Goal: Information Seeking & Learning: Learn about a topic

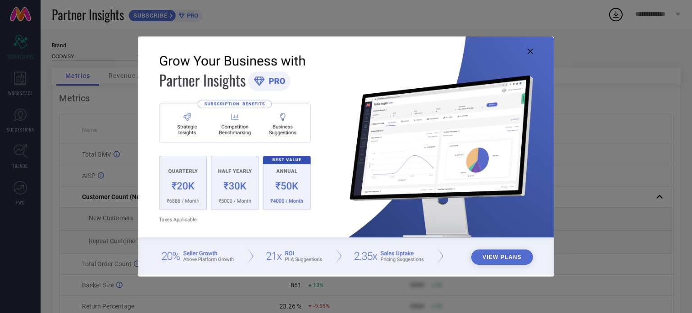
click at [530, 51] on icon at bounding box center [530, 51] width 5 height 5
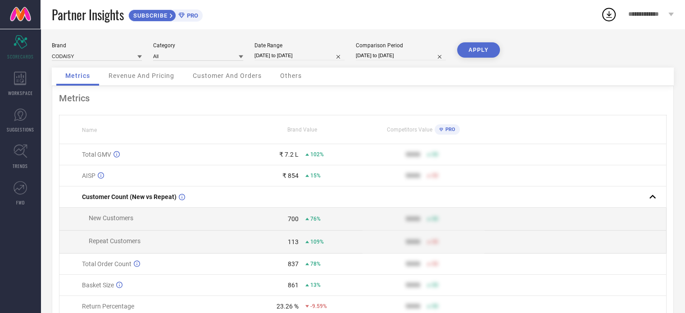
select select "6"
select select "2025"
select select "7"
select select "2025"
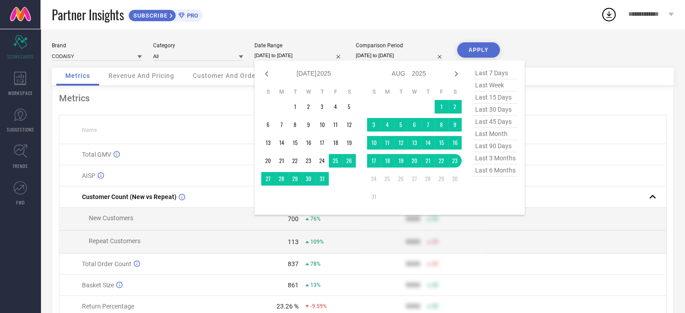
click at [296, 54] on input "[DATE] to [DATE]" at bounding box center [300, 55] width 90 height 9
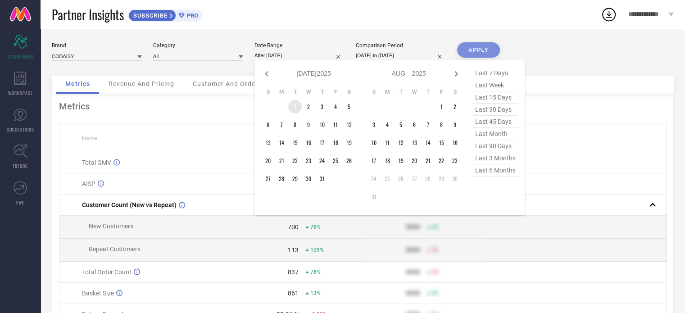
click at [294, 104] on td "1" at bounding box center [295, 107] width 14 height 14
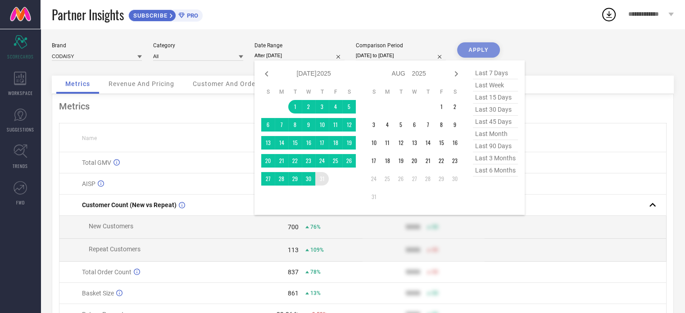
type input "[DATE] to [DATE]"
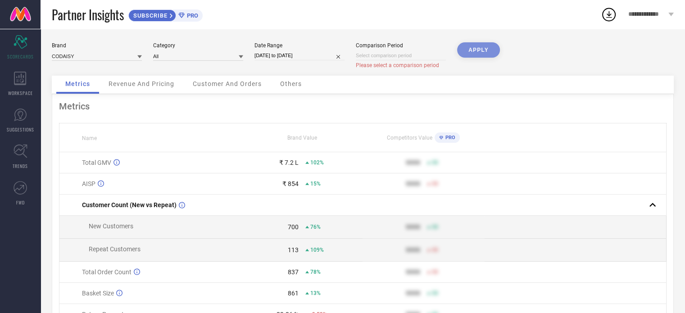
click at [469, 50] on div "APPLY" at bounding box center [478, 58] width 43 height 33
select select "7"
select select "2025"
select select "8"
select select "2025"
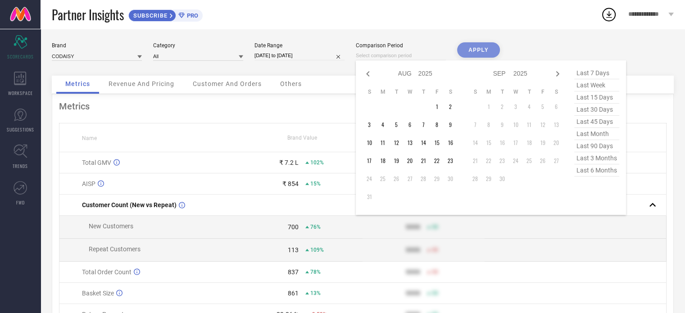
click at [382, 55] on input at bounding box center [401, 55] width 90 height 9
click at [366, 77] on icon at bounding box center [368, 73] width 11 height 11
select select "6"
select select "2025"
select select "7"
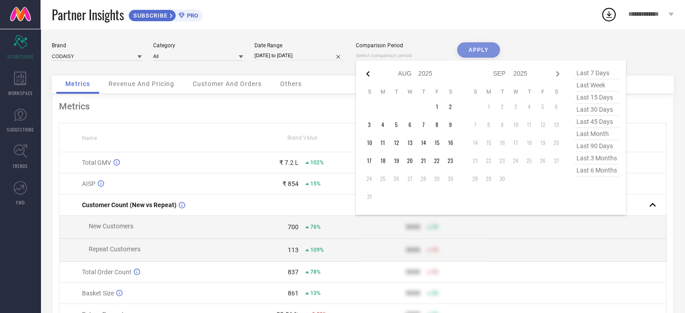
select select "2025"
click at [366, 77] on icon at bounding box center [368, 73] width 11 height 11
select select "5"
select select "2025"
select select "6"
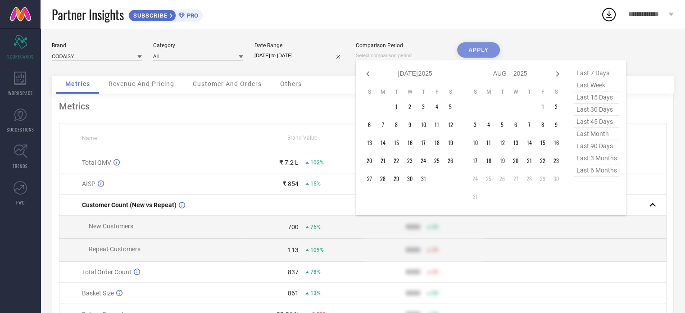
select select "2025"
click at [371, 107] on td "1" at bounding box center [370, 107] width 14 height 14
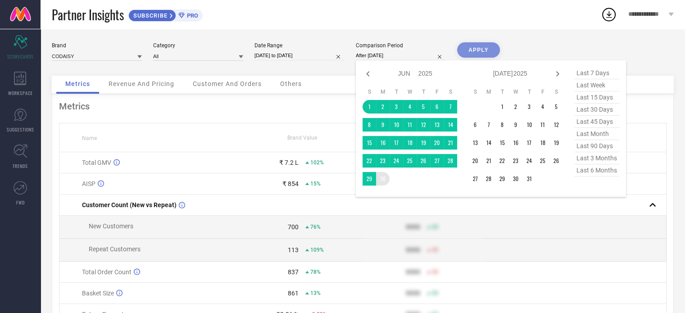
type input "[DATE] to [DATE]"
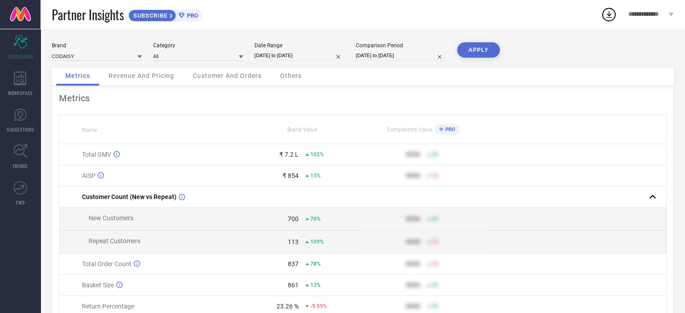
click at [475, 50] on button "APPLY" at bounding box center [478, 49] width 43 height 15
select select "5"
select select "2025"
select select "6"
select select "2025"
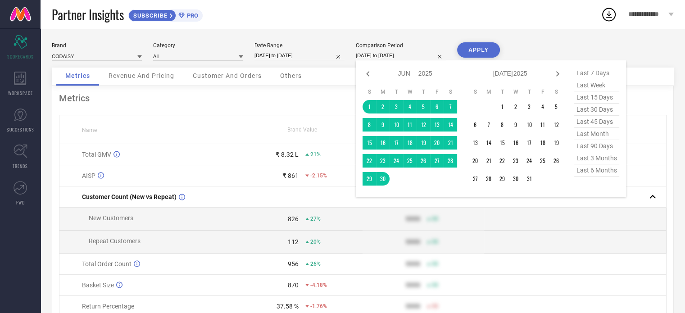
click at [403, 55] on input "[DATE] to [DATE]" at bounding box center [401, 55] width 90 height 9
click at [368, 77] on icon at bounding box center [368, 73] width 11 height 11
select select "4"
select select "2025"
select select "5"
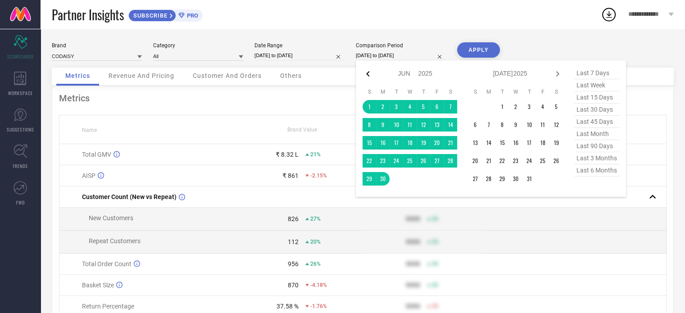
select select "2025"
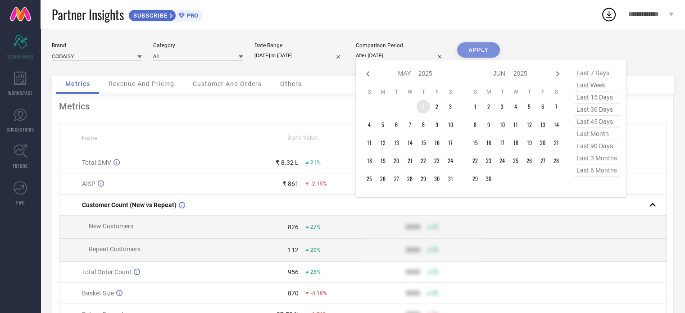
click at [423, 109] on td "1" at bounding box center [424, 107] width 14 height 14
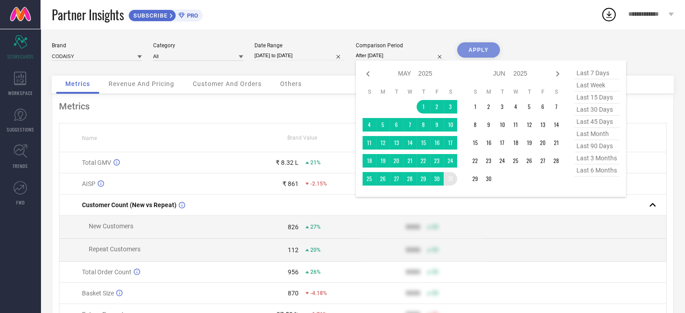
type input "[DATE] to [DATE]"
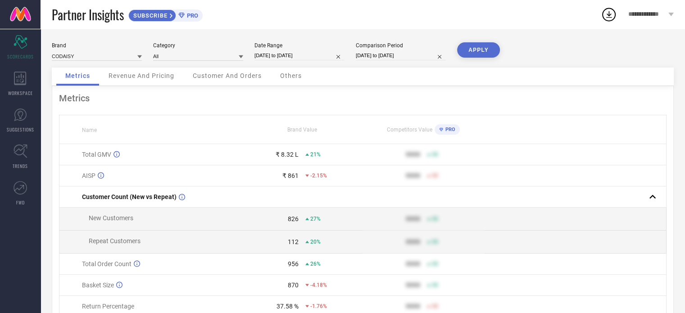
click at [480, 49] on button "APPLY" at bounding box center [478, 49] width 43 height 15
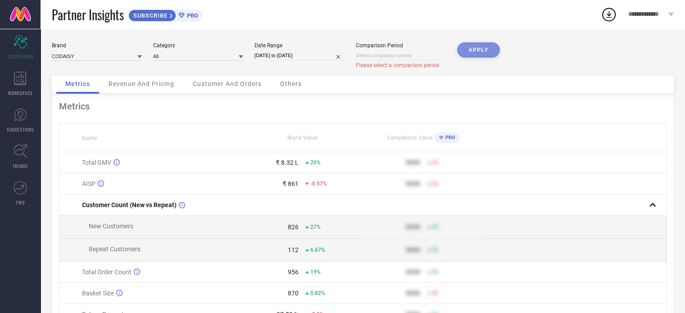
select select "7"
select select "2025"
select select "8"
select select "2025"
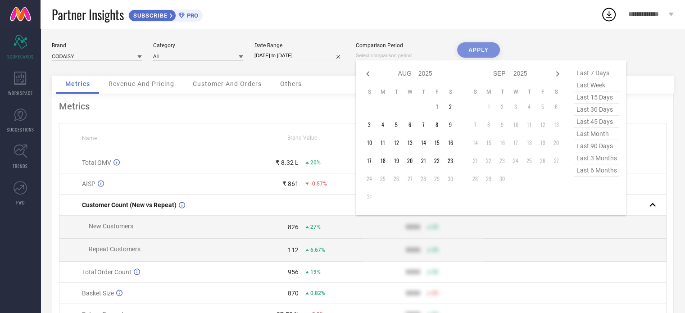
click at [408, 57] on input at bounding box center [401, 55] width 90 height 9
click at [367, 75] on icon at bounding box center [368, 73] width 11 height 11
select select "6"
select select "2025"
select select "7"
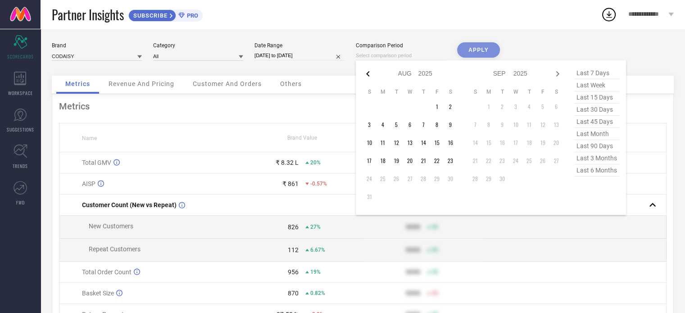
select select "2025"
click at [367, 75] on icon at bounding box center [368, 73] width 11 height 11
select select "5"
select select "2025"
select select "6"
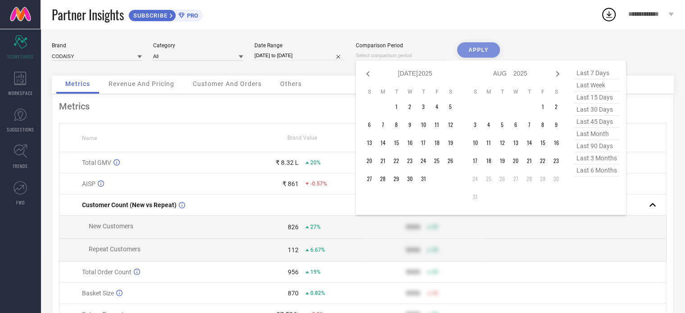
select select "2025"
click at [367, 75] on icon at bounding box center [368, 73] width 11 height 11
select select "4"
select select "2025"
select select "5"
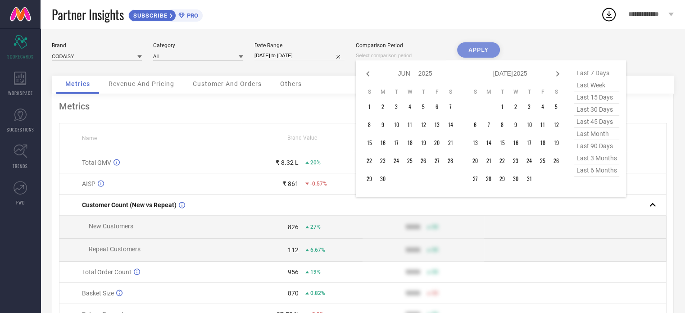
select select "2025"
click at [422, 109] on td "1" at bounding box center [424, 107] width 14 height 14
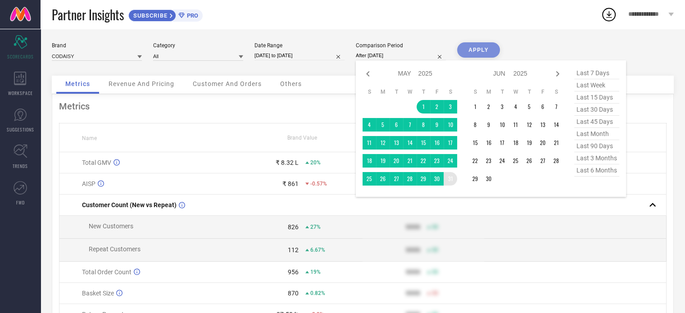
type input "[DATE] to [DATE]"
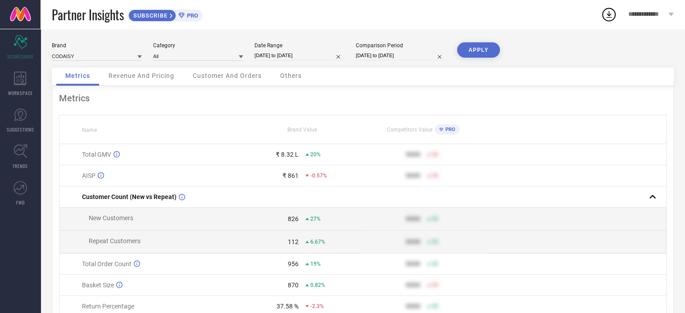
click at [473, 49] on button "APPLY" at bounding box center [478, 49] width 43 height 15
select select "4"
select select "2025"
select select "5"
select select "2025"
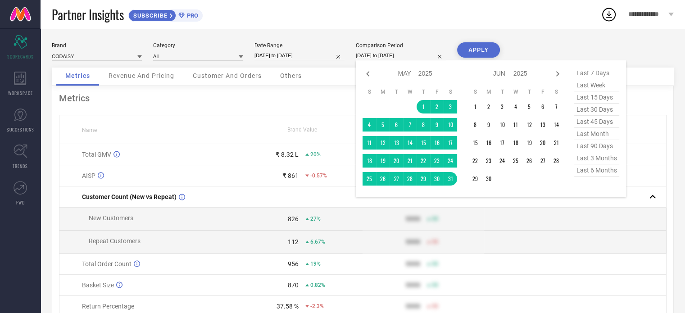
click at [418, 57] on input "[DATE] to [DATE]" at bounding box center [401, 55] width 90 height 9
click at [368, 76] on icon at bounding box center [368, 73] width 11 height 11
select select "3"
select select "2025"
select select "4"
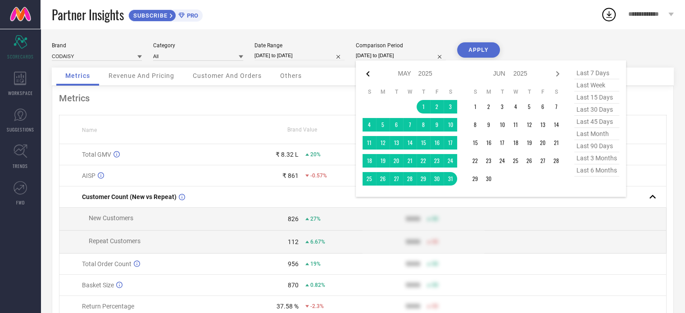
select select "2025"
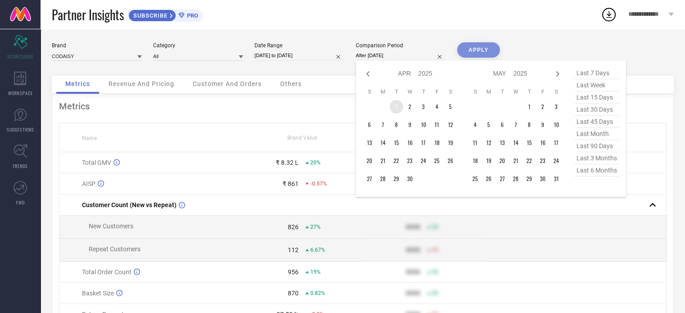
click at [396, 104] on td "1" at bounding box center [397, 107] width 14 height 14
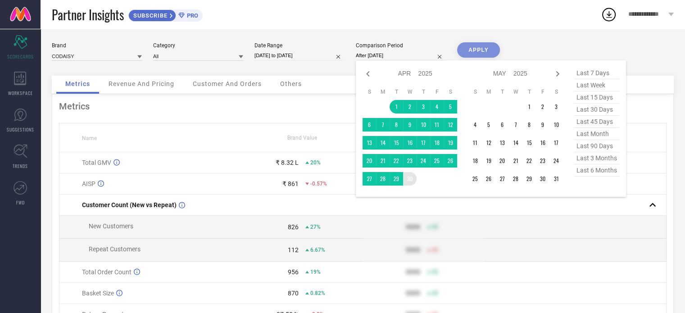
type input "[DATE] to [DATE]"
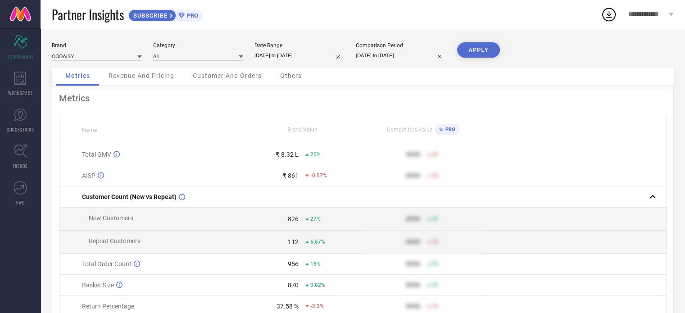
click at [477, 50] on button "APPLY" at bounding box center [478, 49] width 43 height 15
select select "3"
select select "2025"
select select "4"
select select "2025"
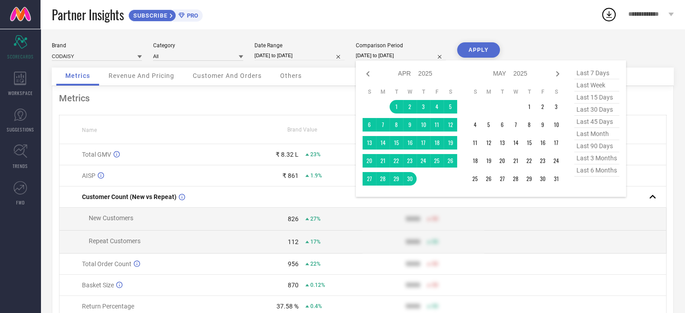
click at [417, 55] on input "[DATE] to [DATE]" at bounding box center [401, 55] width 90 height 9
click at [364, 71] on icon at bounding box center [368, 73] width 11 height 11
select select "2"
select select "2025"
select select "3"
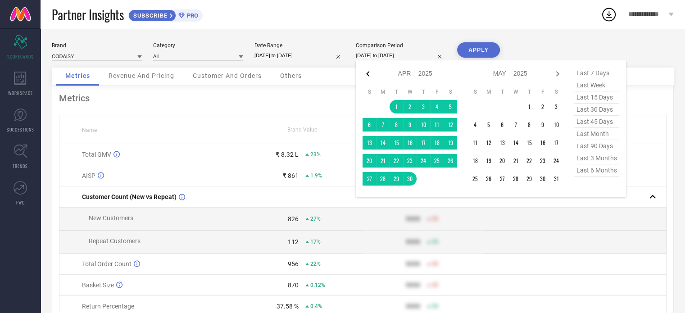
select select "2025"
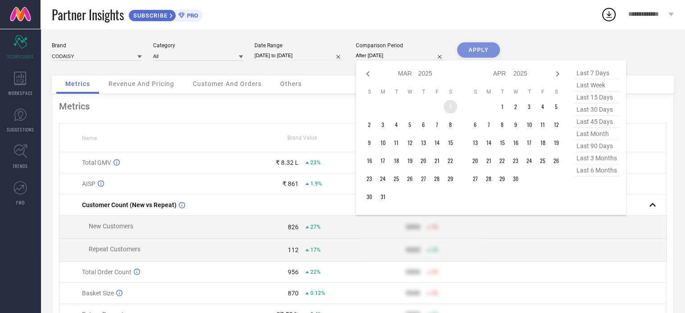
click at [450, 110] on td "1" at bounding box center [451, 107] width 14 height 14
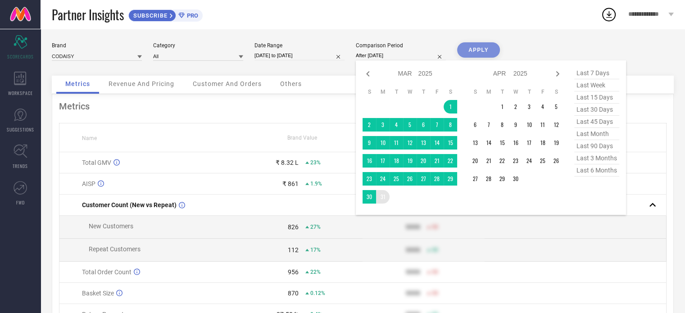
type input "[DATE] to [DATE]"
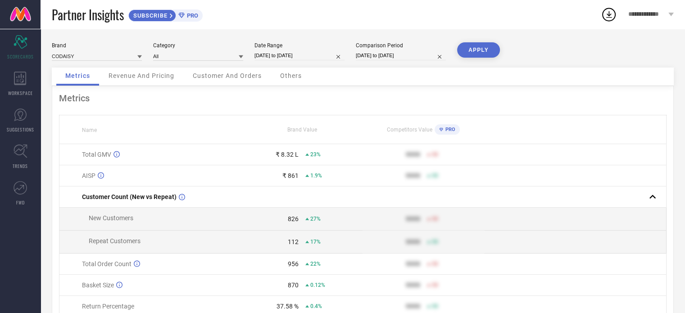
click at [472, 52] on button "APPLY" at bounding box center [478, 49] width 43 height 15
select select "2"
select select "2025"
select select "3"
select select "2025"
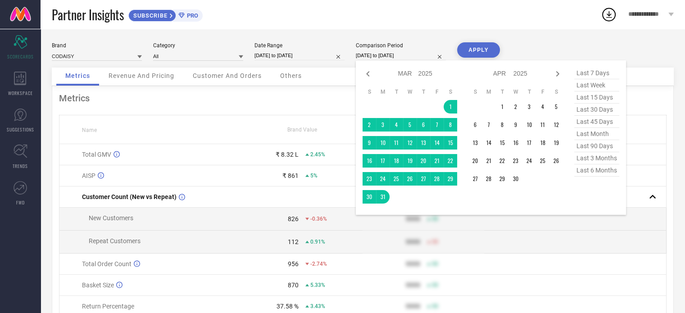
click at [395, 59] on input "[DATE] to [DATE]" at bounding box center [401, 55] width 90 height 9
click at [365, 74] on icon at bounding box center [368, 73] width 11 height 11
select select "1"
select select "2025"
select select "2"
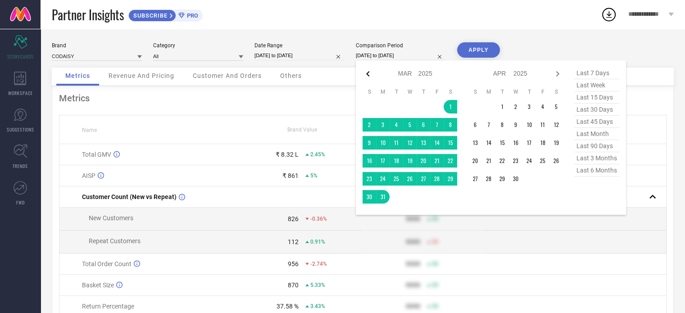
select select "2025"
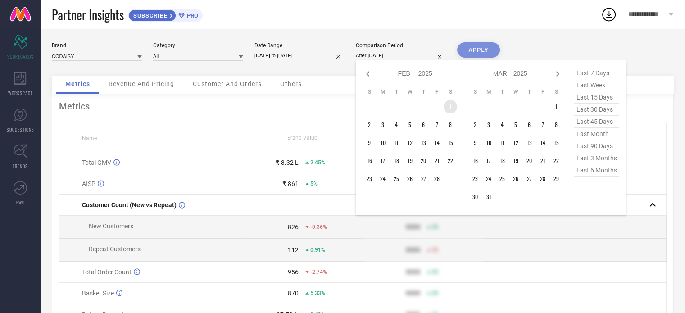
click at [448, 108] on td "1" at bounding box center [451, 107] width 14 height 14
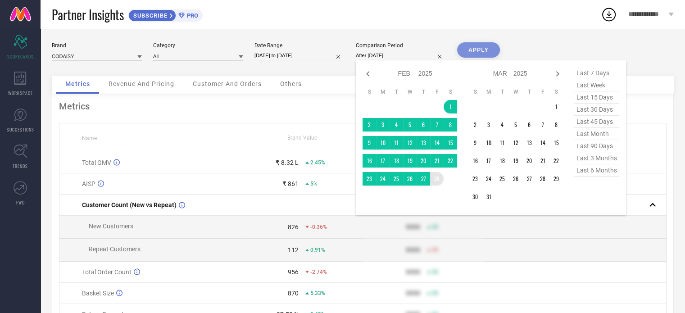
type input "[DATE] to [DATE]"
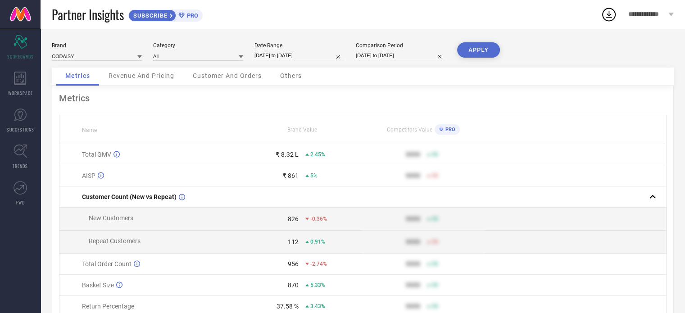
click at [478, 50] on button "APPLY" at bounding box center [478, 49] width 43 height 15
select select "1"
select select "2025"
select select "2"
select select "2025"
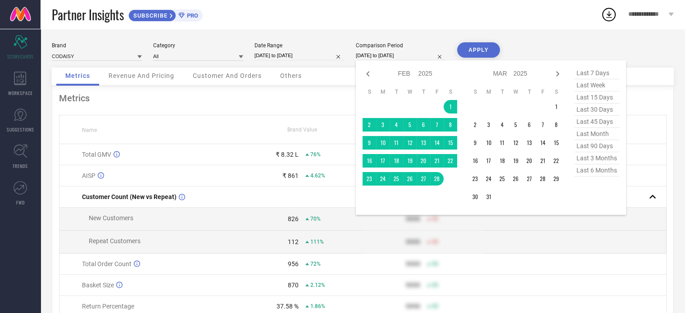
click at [412, 57] on input "[DATE] to [DATE]" at bounding box center [401, 55] width 90 height 9
click at [365, 77] on icon at bounding box center [368, 73] width 11 height 11
select select "2025"
select select "1"
select select "2025"
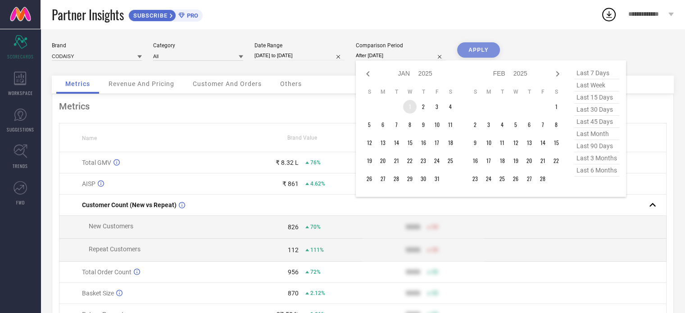
click at [412, 109] on td "1" at bounding box center [410, 107] width 14 height 14
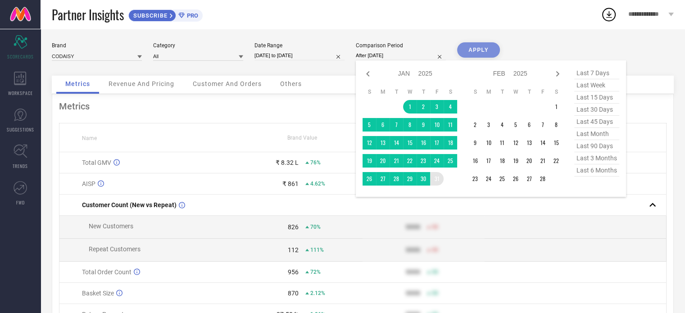
type input "[DATE] to [DATE]"
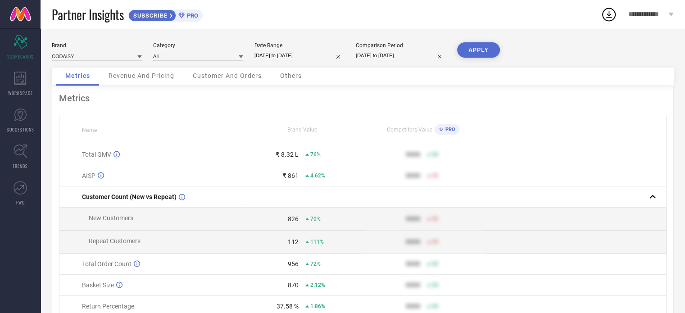
click at [476, 55] on button "APPLY" at bounding box center [478, 49] width 43 height 15
select select "2025"
select select "1"
select select "2025"
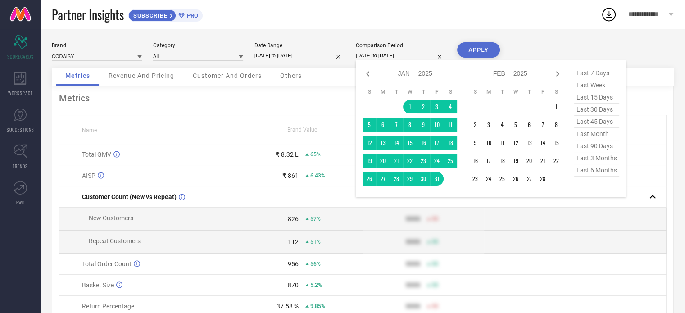
click at [392, 55] on input "[DATE] to [DATE]" at bounding box center [401, 55] width 90 height 9
click at [366, 75] on icon at bounding box center [368, 73] width 11 height 11
select select "11"
select select "2024"
select select "2025"
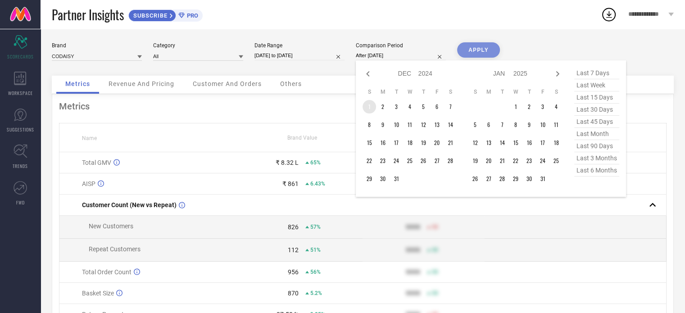
click at [373, 106] on td "1" at bounding box center [370, 107] width 14 height 14
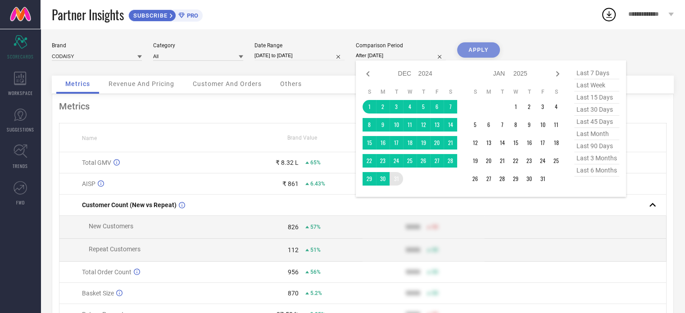
type input "[DATE] to [DATE]"
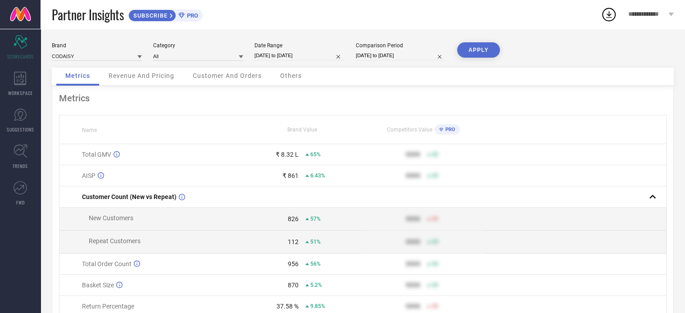
click at [478, 52] on button "APPLY" at bounding box center [478, 49] width 43 height 15
select select "11"
select select "2024"
select select "2025"
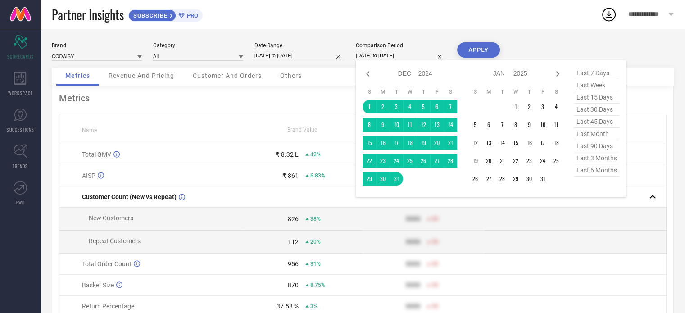
click at [391, 55] on input "[DATE] to [DATE]" at bounding box center [401, 55] width 90 height 9
click at [369, 74] on icon at bounding box center [368, 73] width 11 height 11
select select "10"
select select "2024"
select select "11"
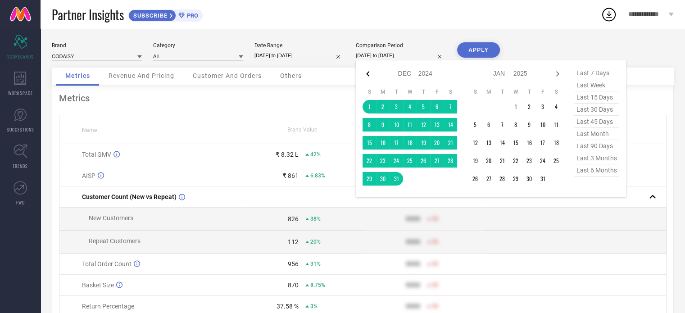
select select "2024"
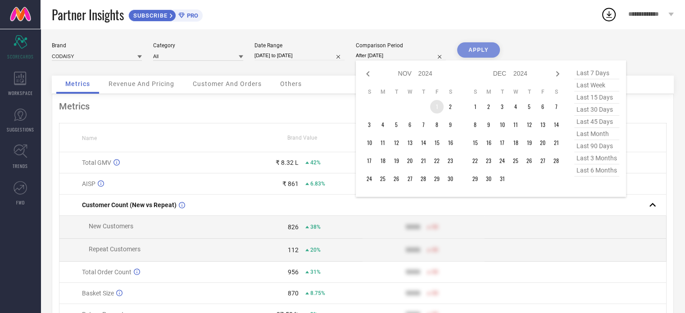
click at [435, 109] on td "1" at bounding box center [437, 107] width 14 height 14
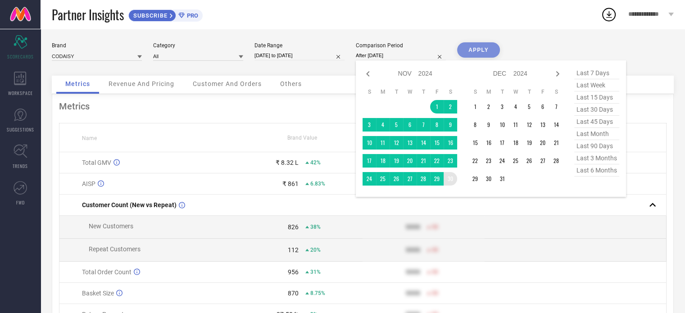
type input "[DATE] to [DATE]"
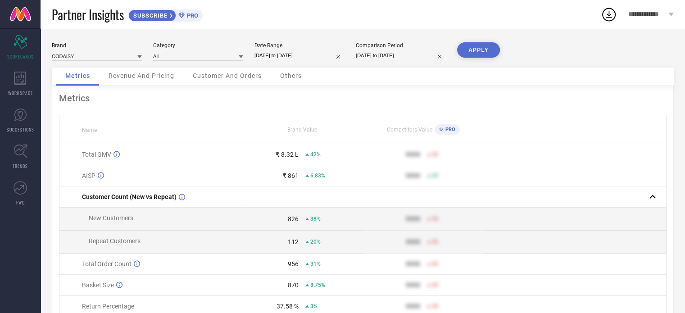
click at [473, 51] on button "APPLY" at bounding box center [478, 49] width 43 height 15
select select "10"
select select "2024"
select select "11"
select select "2024"
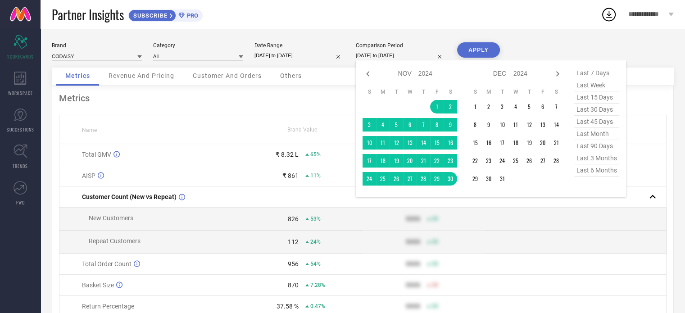
click at [393, 57] on input "[DATE] to [DATE]" at bounding box center [401, 55] width 90 height 9
click at [364, 74] on icon at bounding box center [368, 73] width 11 height 11
select select "9"
select select "2024"
select select "10"
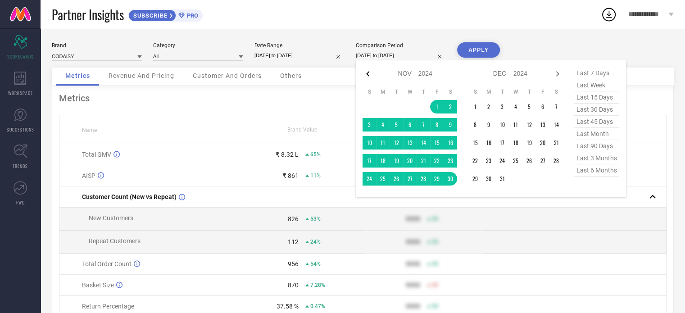
select select "2024"
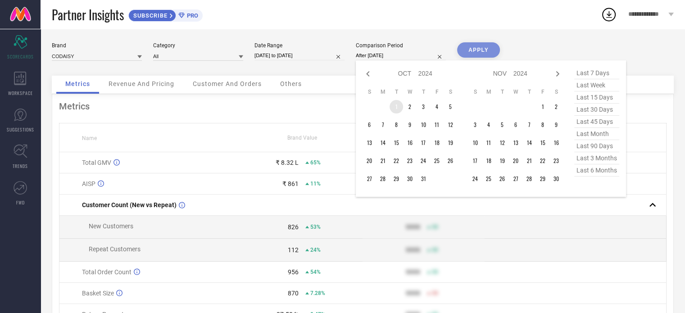
click at [397, 108] on td "1" at bounding box center [397, 107] width 14 height 14
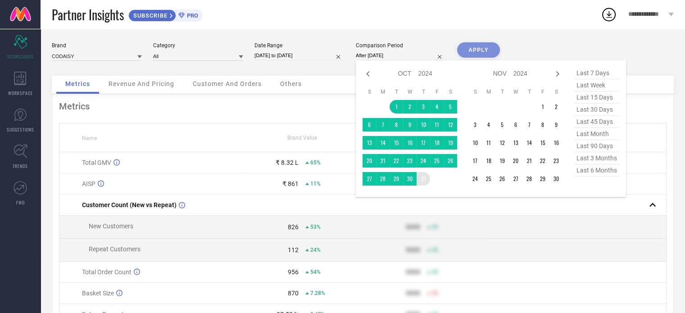
type input "[DATE] to [DATE]"
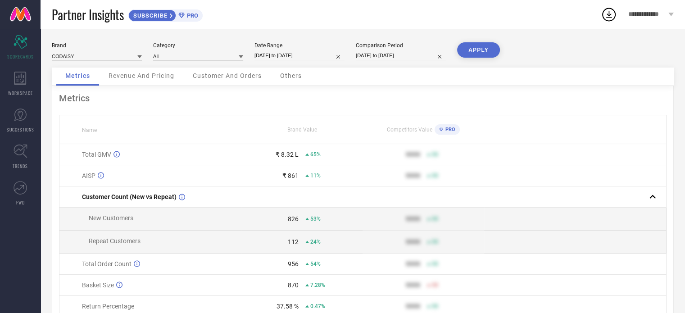
click at [476, 48] on button "APPLY" at bounding box center [478, 49] width 43 height 15
select select "9"
select select "2024"
select select "10"
select select "2024"
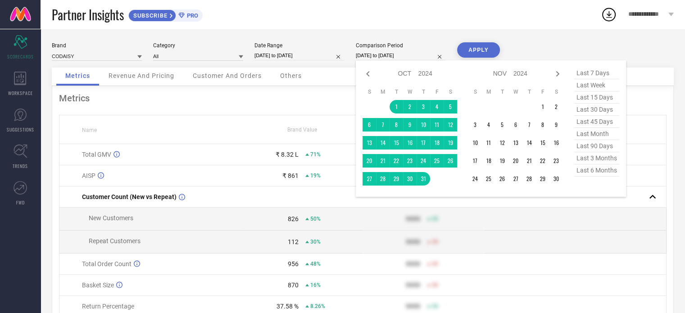
click at [410, 58] on input "[DATE] to [DATE]" at bounding box center [401, 55] width 90 height 9
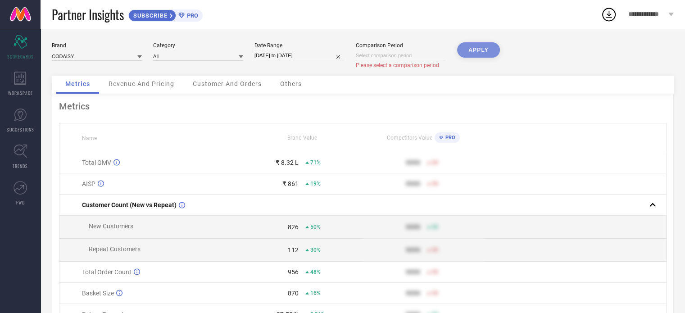
select select "7"
select select "2025"
select select "8"
select select "2025"
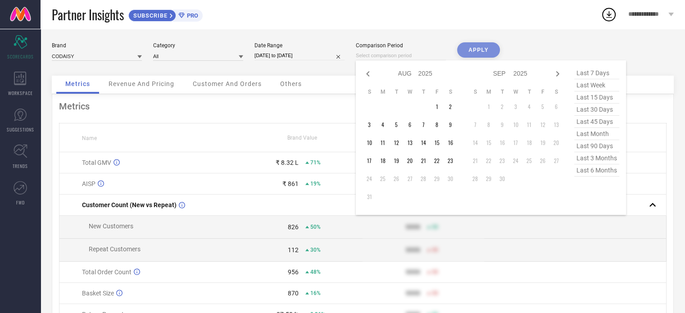
click at [417, 56] on input at bounding box center [401, 55] width 90 height 9
click at [437, 108] on td "1" at bounding box center [437, 107] width 14 height 14
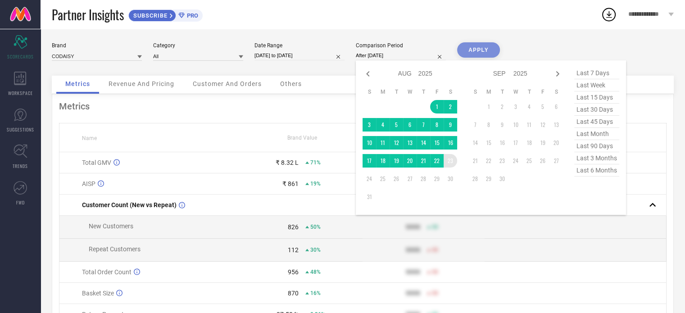
type input "[DATE] to [DATE]"
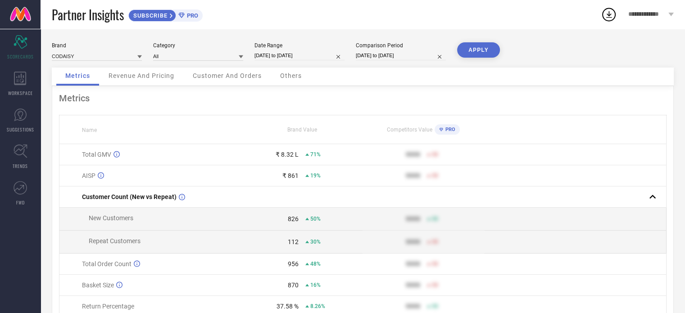
click at [469, 54] on button "APPLY" at bounding box center [478, 49] width 43 height 15
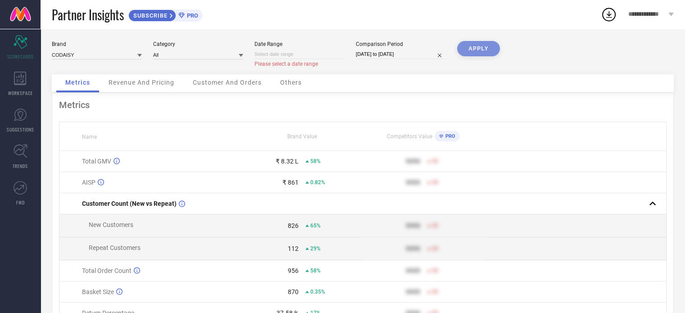
select select "7"
select select "2025"
select select "8"
select select "2025"
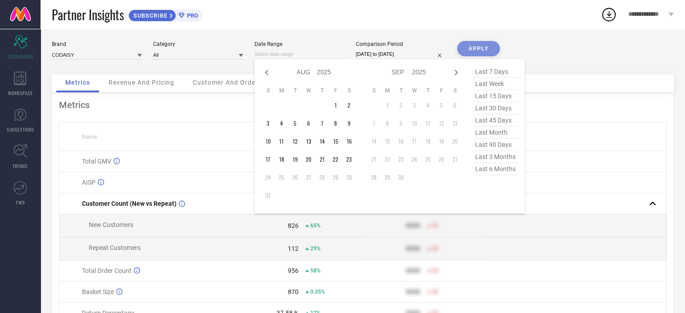
click at [301, 54] on input at bounding box center [300, 54] width 90 height 9
click at [336, 108] on td "1" at bounding box center [336, 106] width 14 height 14
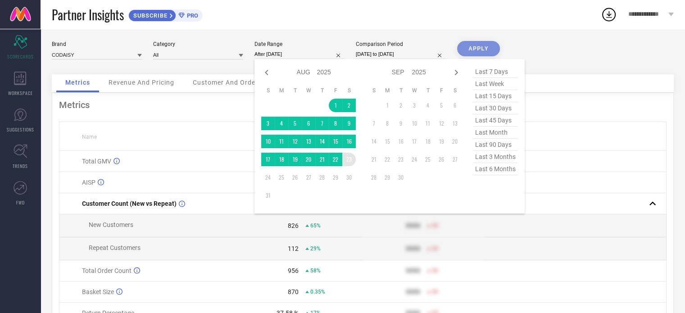
type input "[DATE] to [DATE]"
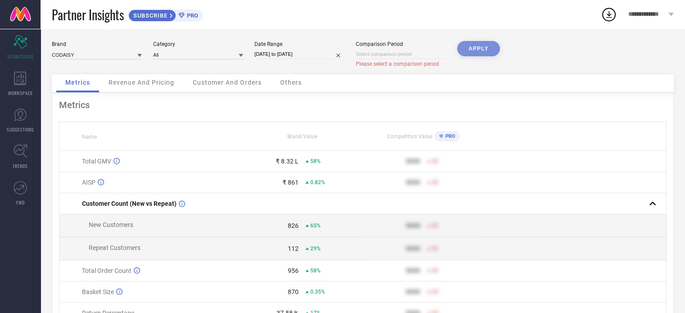
select select "7"
select select "2025"
select select "8"
select select "2025"
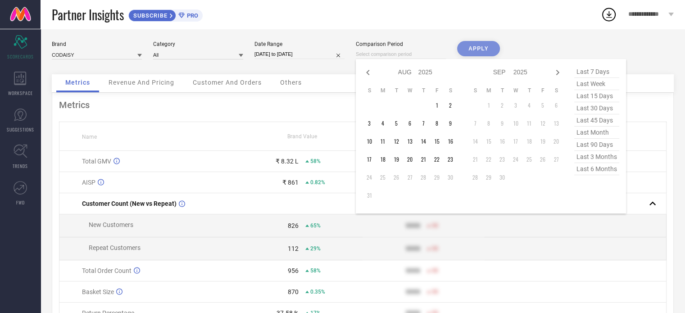
click at [388, 55] on input at bounding box center [401, 54] width 90 height 9
click at [369, 71] on icon at bounding box center [368, 72] width 11 height 11
select select "6"
select select "2025"
select select "7"
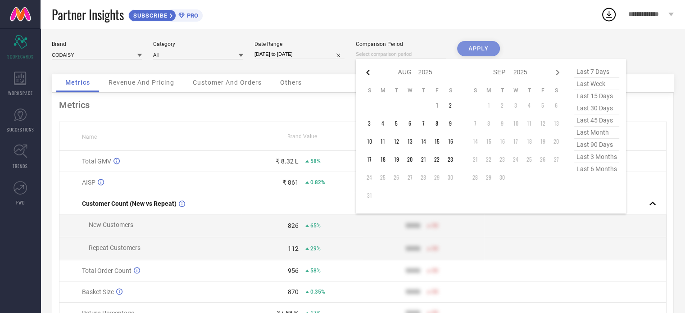
select select "2025"
click at [396, 104] on td "1" at bounding box center [397, 106] width 14 height 14
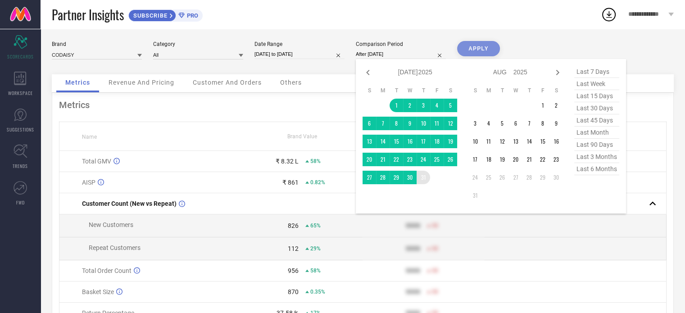
type input "[DATE] to [DATE]"
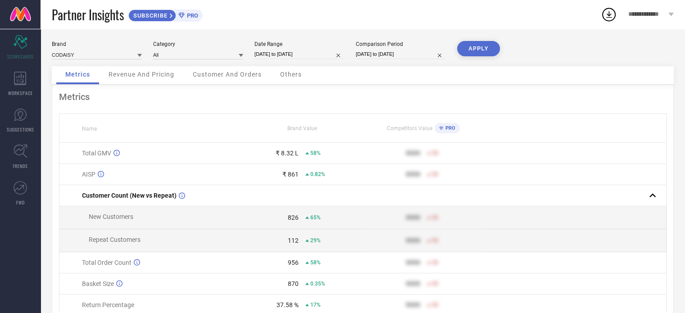
click at [477, 49] on button "APPLY" at bounding box center [478, 48] width 43 height 15
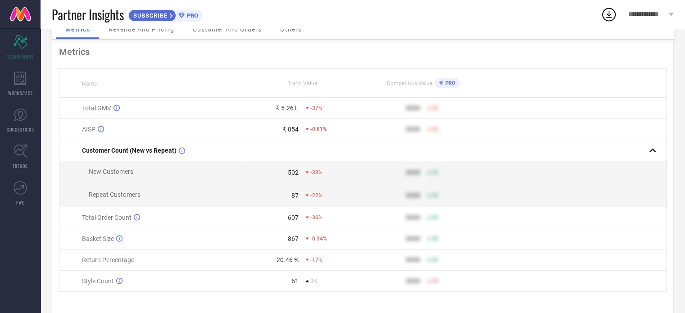
scroll to position [0, 0]
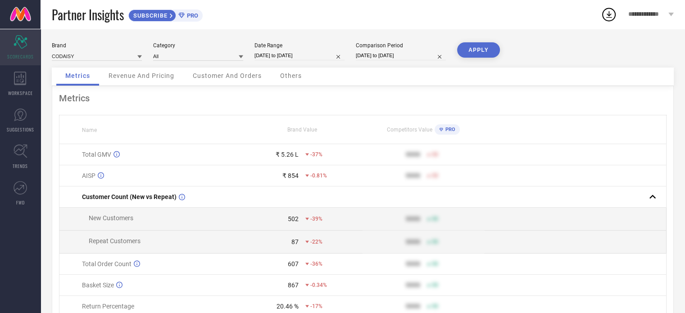
click at [19, 51] on div "Scorecard SCORECARDS" at bounding box center [20, 47] width 41 height 36
click at [22, 81] on icon at bounding box center [20, 79] width 12 height 14
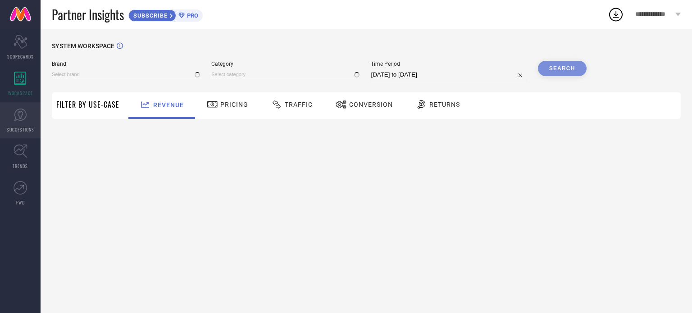
type input "CODAISY"
type input "All"
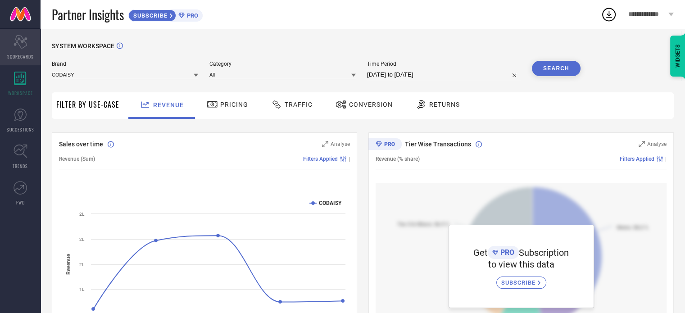
click at [23, 52] on div "Scorecard SCORECARDS" at bounding box center [20, 47] width 41 height 36
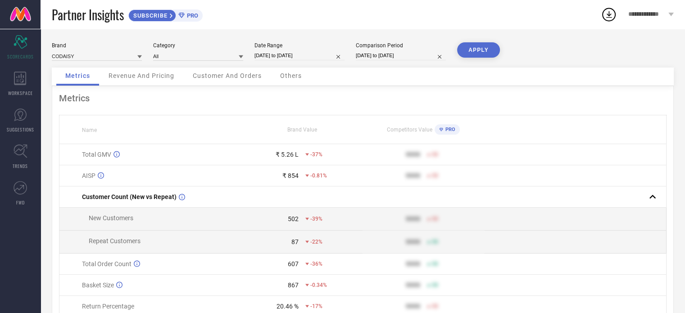
click at [150, 77] on span "Revenue And Pricing" at bounding box center [142, 75] width 66 height 7
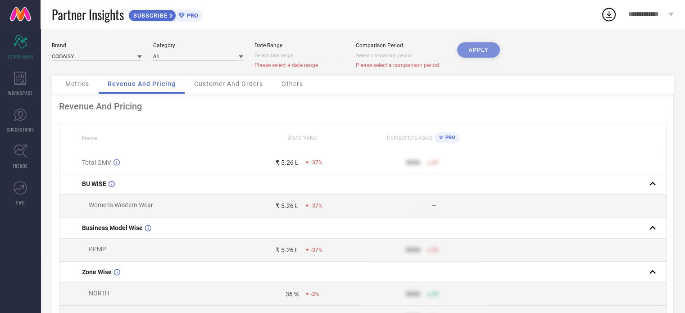
click at [89, 86] on span "Metrics" at bounding box center [77, 83] width 24 height 7
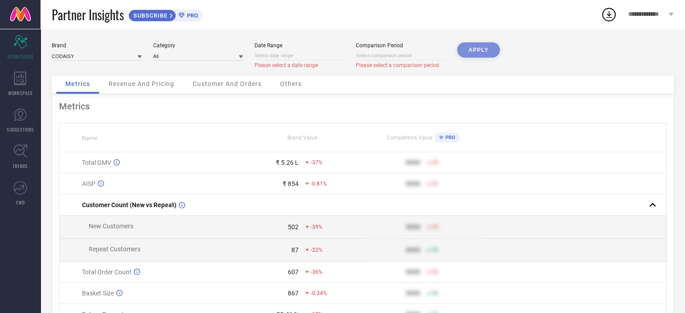
select select "7"
select select "2025"
select select "8"
select select "2025"
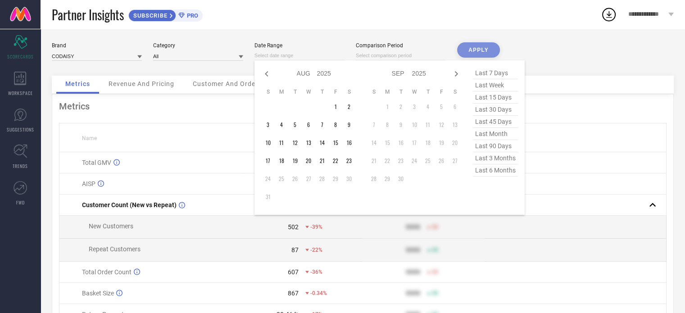
click at [269, 56] on input at bounding box center [300, 55] width 90 height 9
click at [267, 75] on icon at bounding box center [266, 73] width 3 height 5
select select "6"
select select "2025"
select select "7"
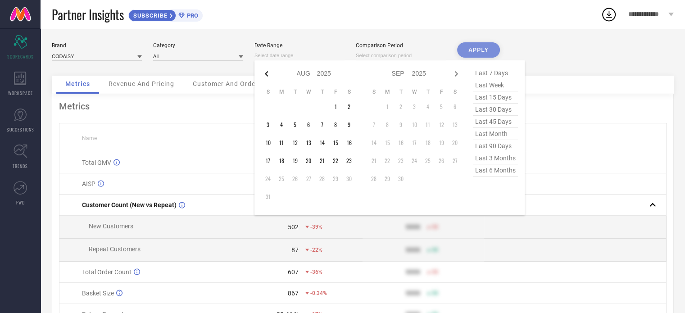
select select "2025"
click at [294, 105] on td "1" at bounding box center [295, 107] width 14 height 14
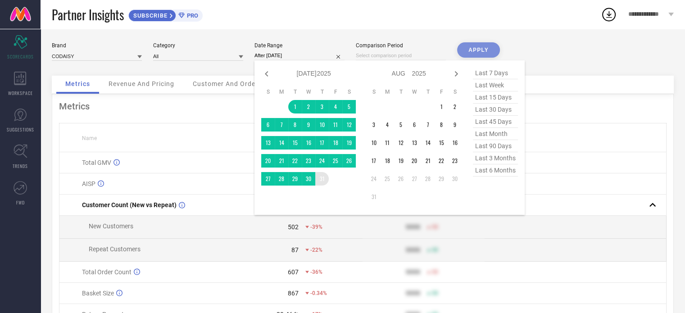
type input "[DATE] to [DATE]"
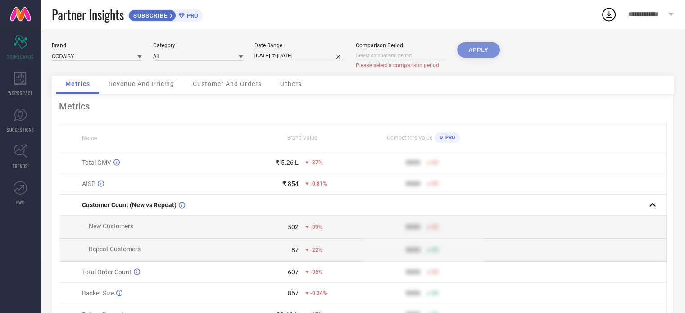
select select "7"
select select "2025"
select select "8"
select select "2025"
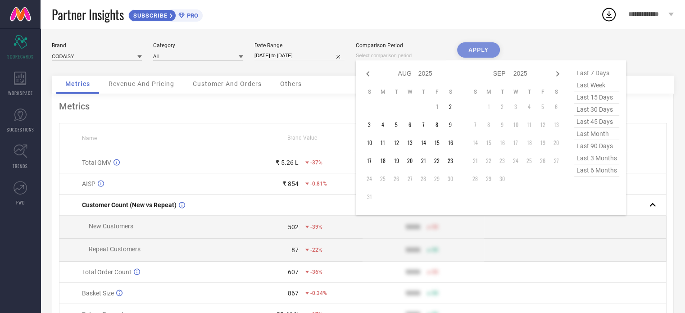
click at [367, 55] on input at bounding box center [401, 55] width 90 height 9
click at [367, 71] on icon at bounding box center [368, 73] width 11 height 11
select select "6"
select select "2025"
select select "7"
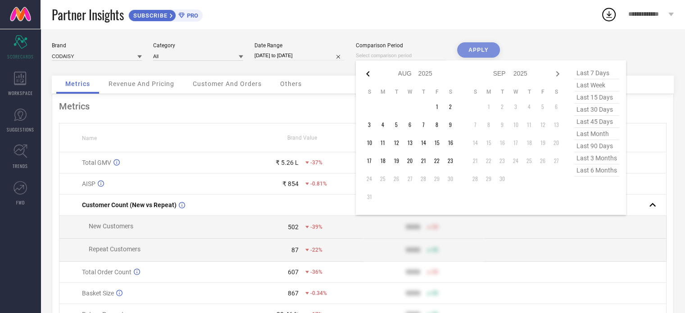
select select "2025"
click at [367, 71] on icon at bounding box center [368, 73] width 11 height 11
select select "5"
select select "2025"
select select "6"
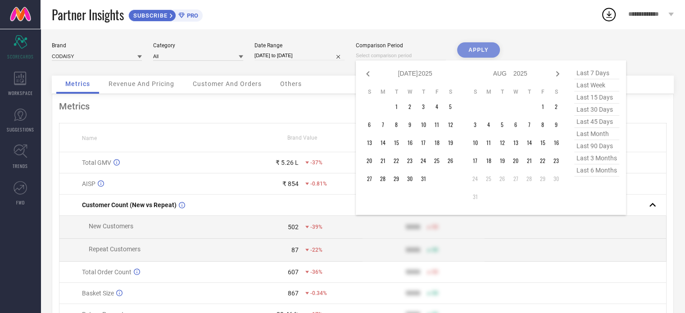
select select "2025"
click at [372, 106] on td "1" at bounding box center [370, 107] width 14 height 14
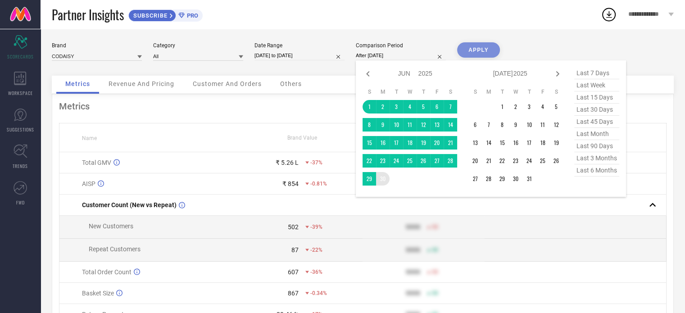
type input "[DATE] to [DATE]"
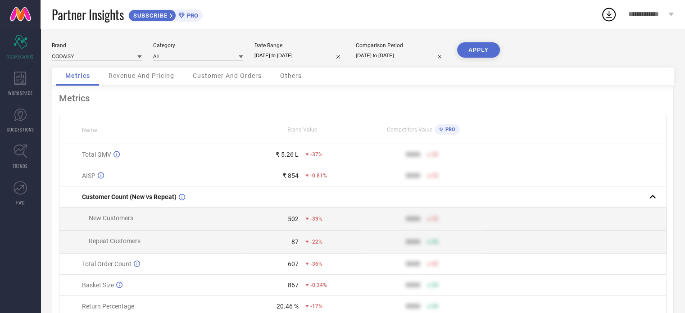
click at [484, 46] on button "APPLY" at bounding box center [478, 49] width 43 height 15
click at [157, 76] on span "Revenue And Pricing" at bounding box center [142, 75] width 66 height 7
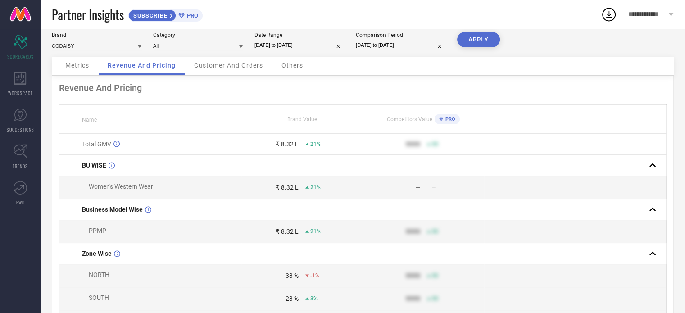
scroll to position [9, 0]
click at [243, 70] on div "Customer And Orders" at bounding box center [228, 67] width 87 height 18
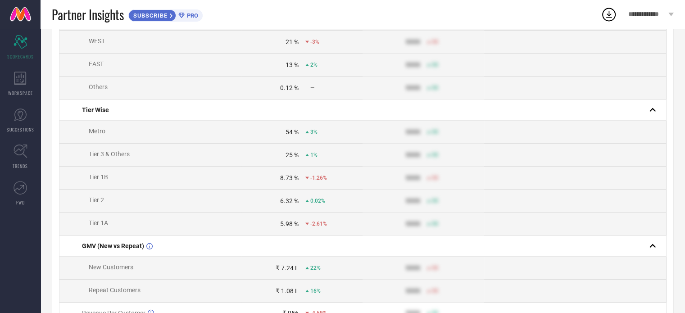
scroll to position [0, 0]
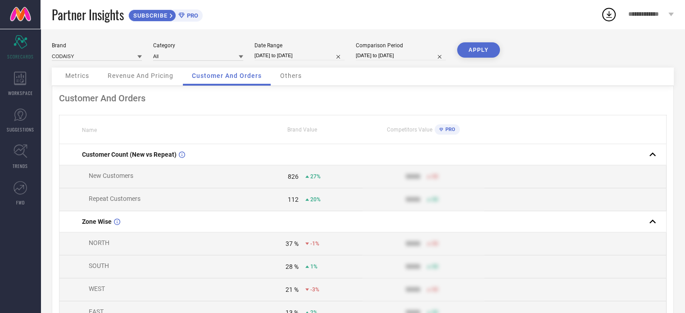
click at [292, 76] on span "Others" at bounding box center [291, 75] width 22 height 7
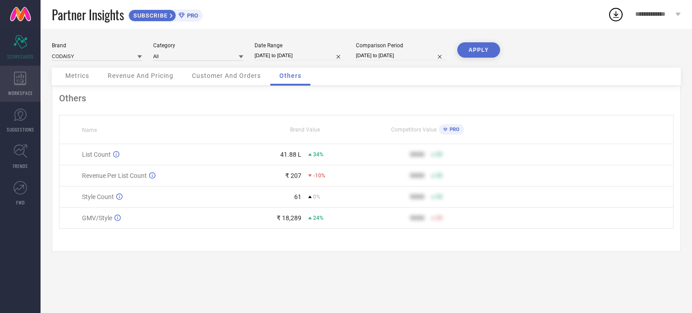
click at [25, 91] on span "WORKSPACE" at bounding box center [20, 93] width 25 height 7
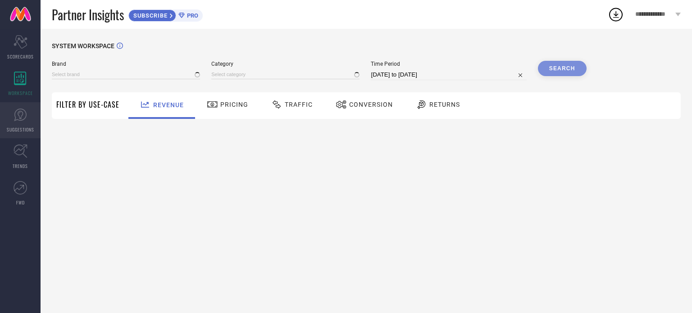
type input "CODAISY"
type input "All"
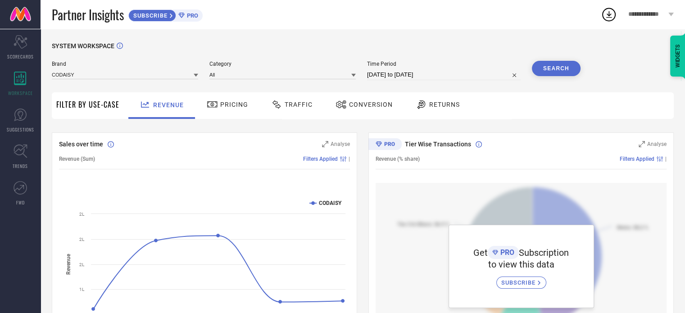
click at [218, 109] on div at bounding box center [214, 104] width 14 height 11
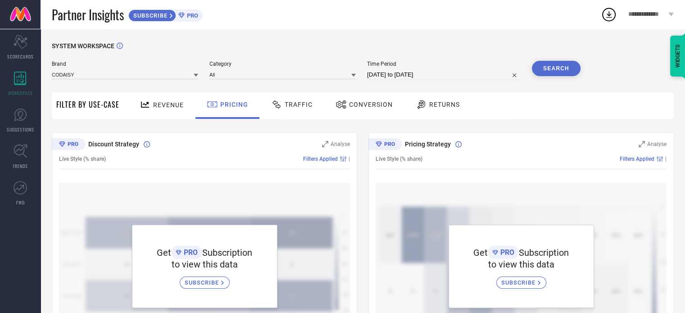
click at [288, 102] on span "Traffic" at bounding box center [299, 104] width 28 height 7
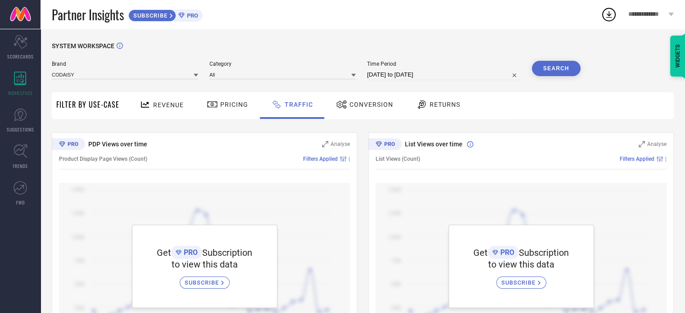
scroll to position [58, 0]
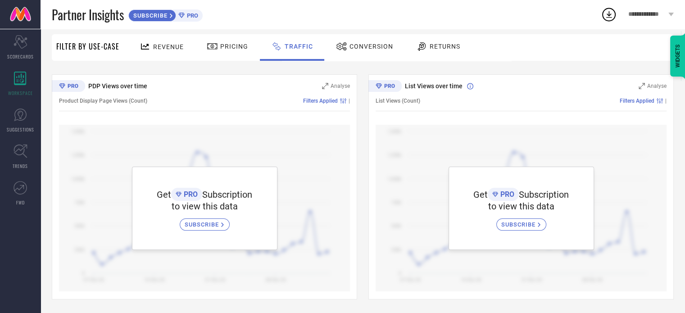
click at [378, 47] on span "Conversion" at bounding box center [372, 46] width 44 height 7
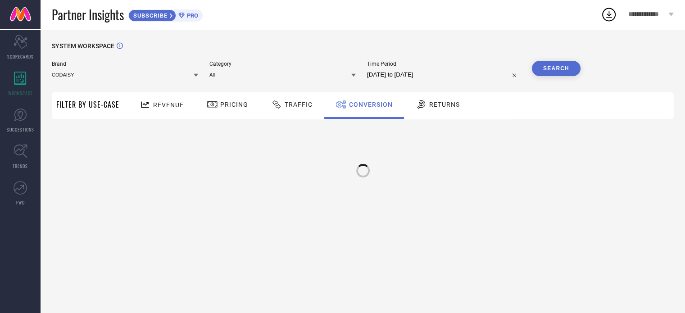
scroll to position [0, 0]
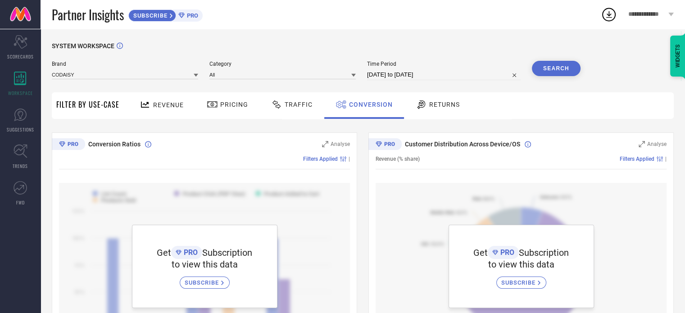
click at [431, 112] on div "Returns" at bounding box center [438, 104] width 49 height 15
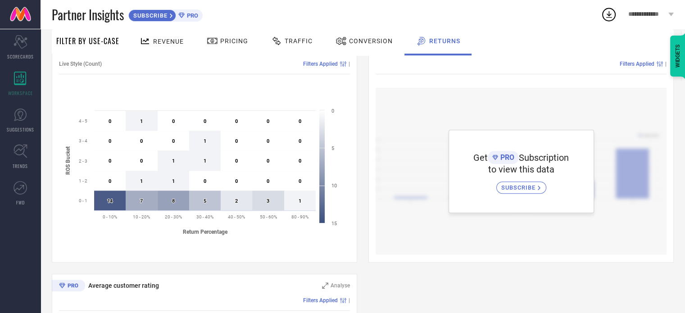
scroll to position [315, 0]
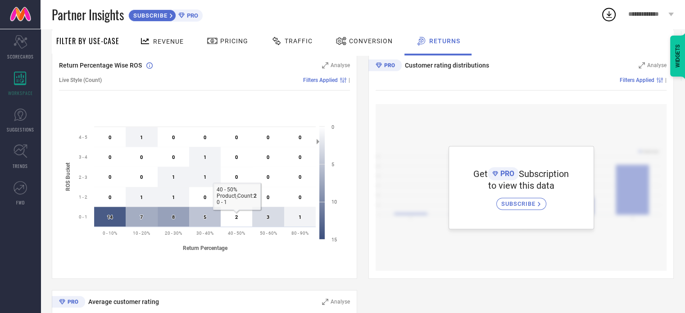
click at [241, 216] on icon at bounding box center [237, 217] width 32 height 20
click at [24, 164] on span "TRENDS" at bounding box center [20, 166] width 15 height 7
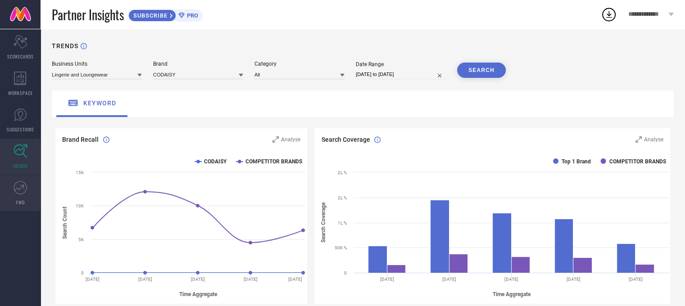
click at [21, 191] on icon at bounding box center [21, 188] width 14 height 14
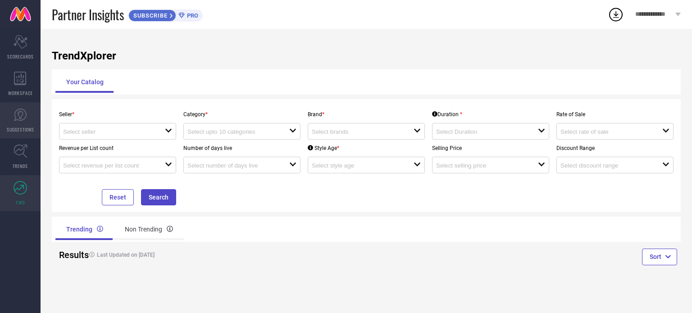
click at [22, 113] on icon at bounding box center [21, 115] width 14 height 14
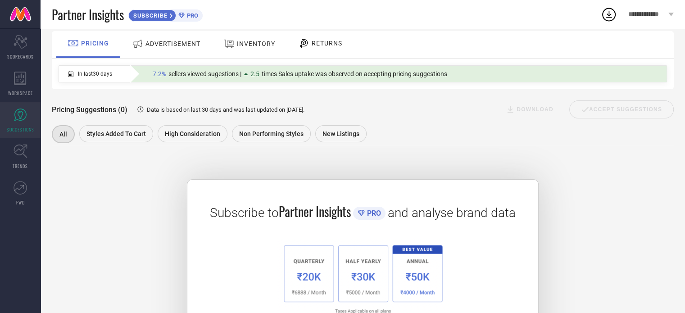
scroll to position [42, 0]
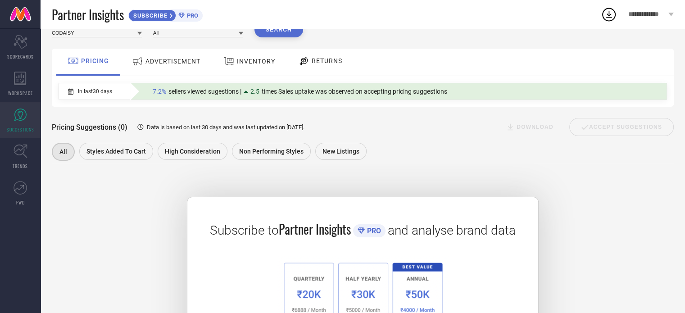
drag, startPoint x: 679, startPoint y: 81, endPoint x: 674, endPoint y: 32, distance: 49.4
click at [674, 32] on div "SUGGESTIONS Brands CODAISY Category All Search PRICING ADVERTISEMENT INVENTORY …" at bounding box center [363, 194] width 645 height 414
click at [612, 173] on div "Brands CODAISY Category All Search PRICING ADVERTISEMENT INVENTORY RETURNS In l…" at bounding box center [363, 203] width 622 height 368
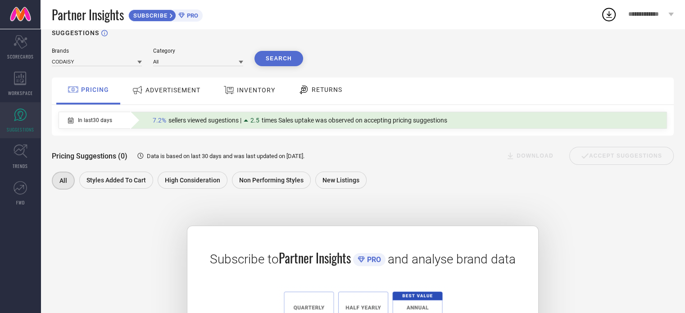
scroll to position [12, 0]
click at [169, 95] on span "ADVERTISEMENT" at bounding box center [173, 90] width 55 height 7
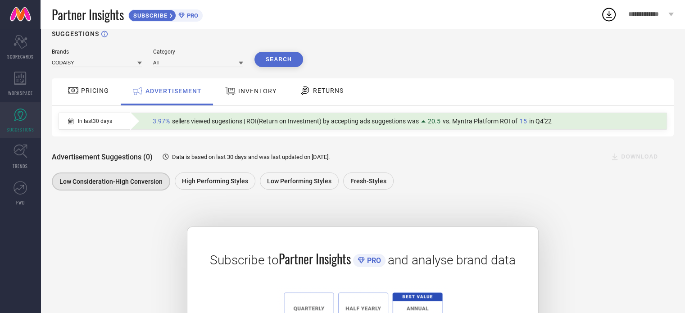
click at [235, 91] on div at bounding box center [232, 91] width 14 height 12
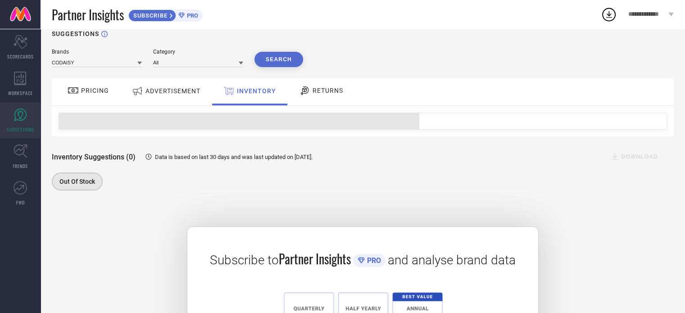
click at [314, 89] on span "RETURNS" at bounding box center [328, 90] width 31 height 7
